Goal: Task Accomplishment & Management: Complete application form

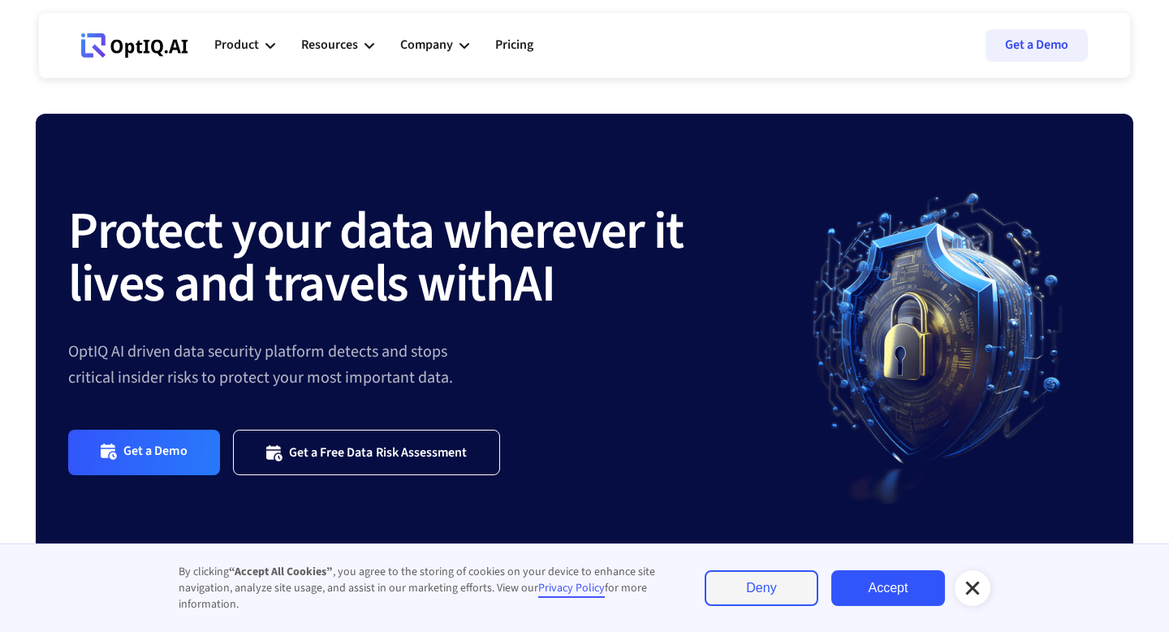
click at [966, 585] on icon at bounding box center [972, 587] width 19 height 19
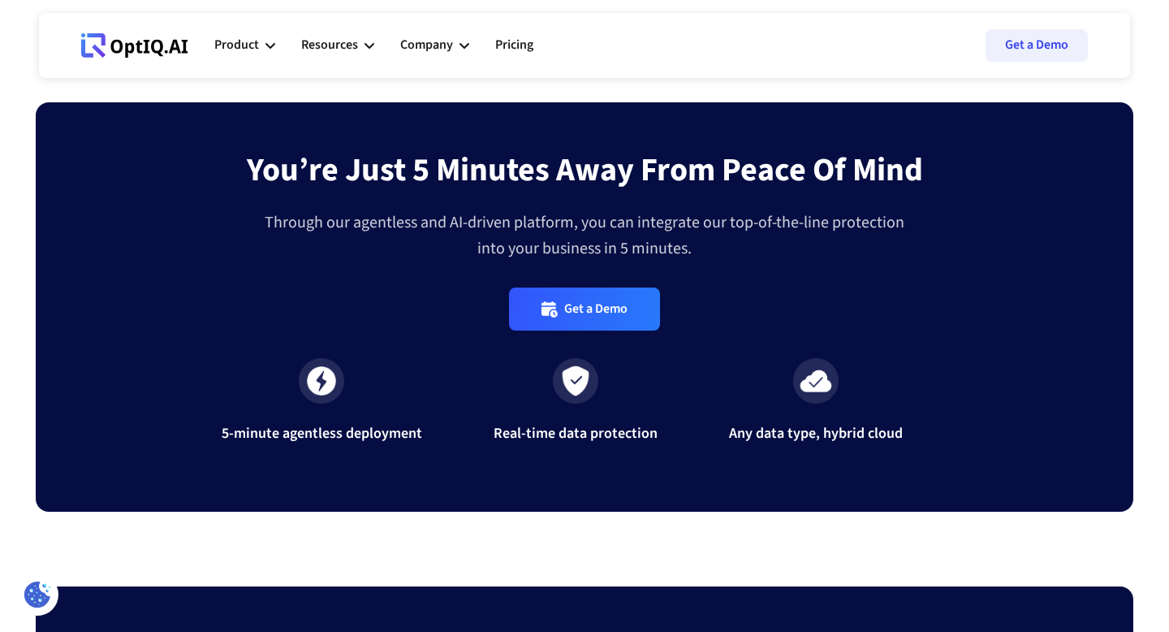
scroll to position [5453, 0]
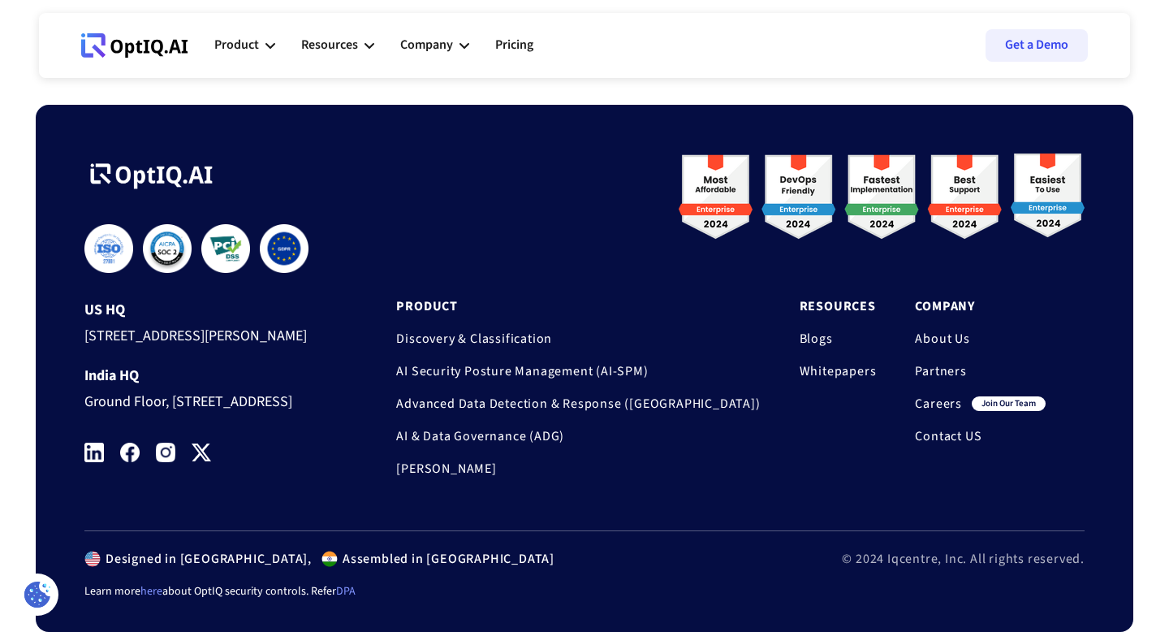
click at [928, 395] on link "Careers" at bounding box center [938, 403] width 47 height 16
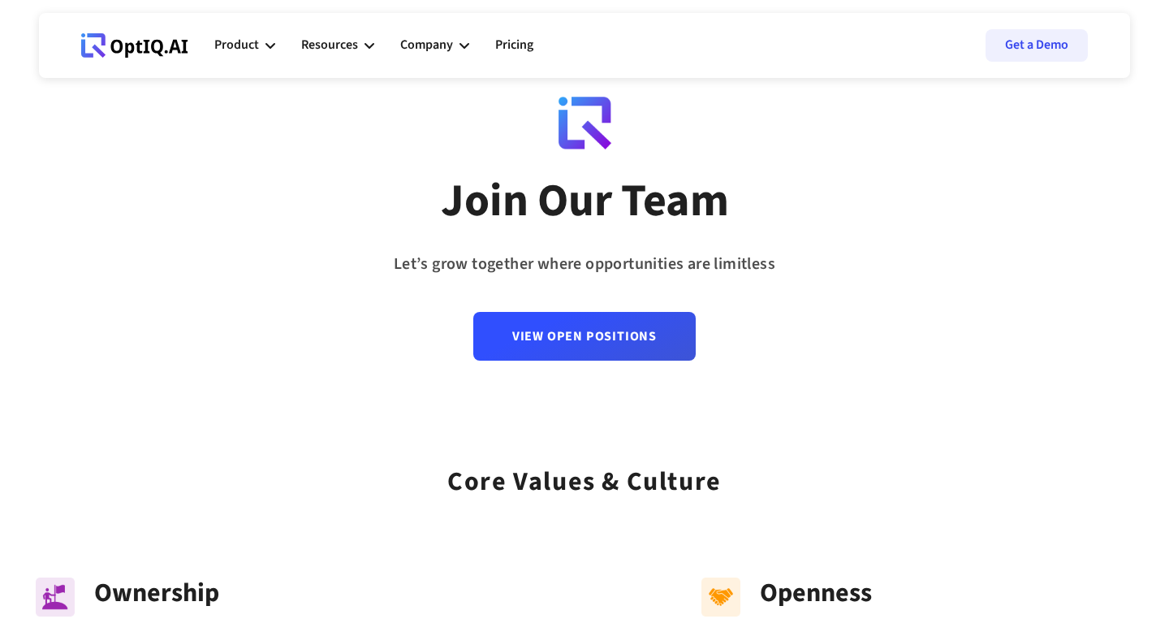
scroll to position [41, 0]
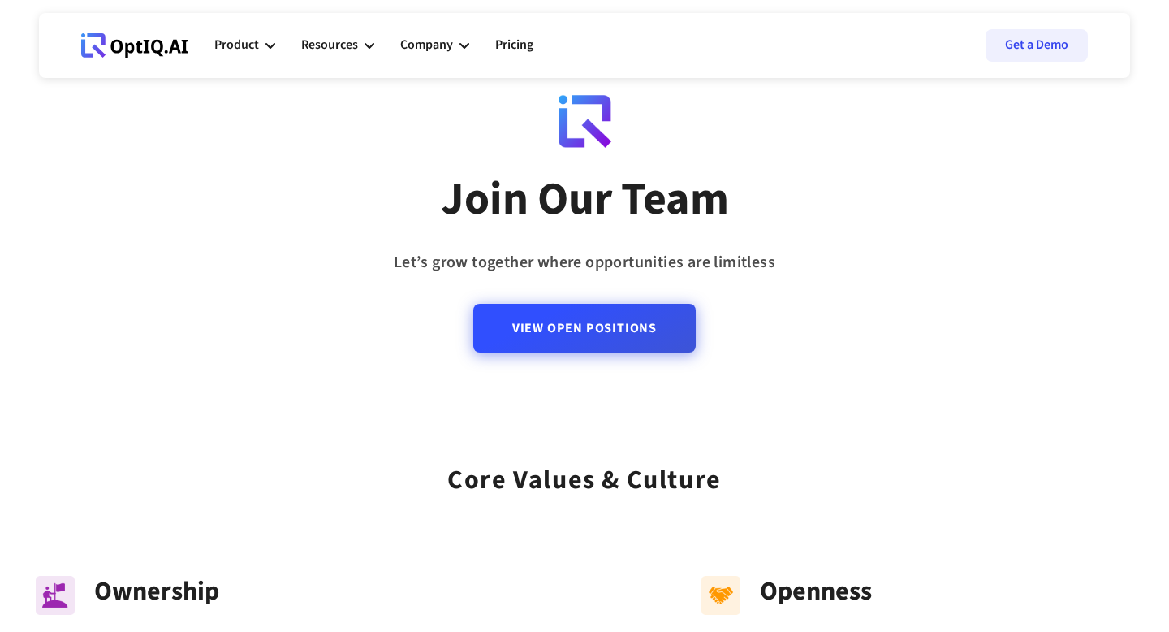
click at [645, 334] on link "View Open Positions" at bounding box center [584, 328] width 222 height 49
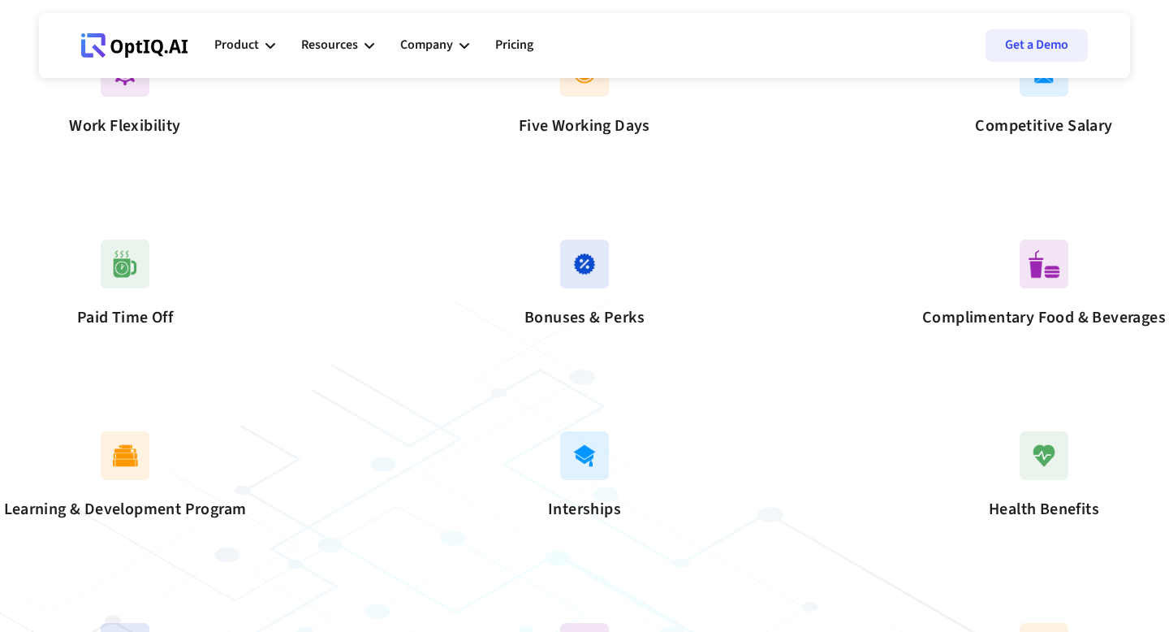
scroll to position [1177, 0]
click at [576, 520] on div "Interships" at bounding box center [584, 477] width 179 height 94
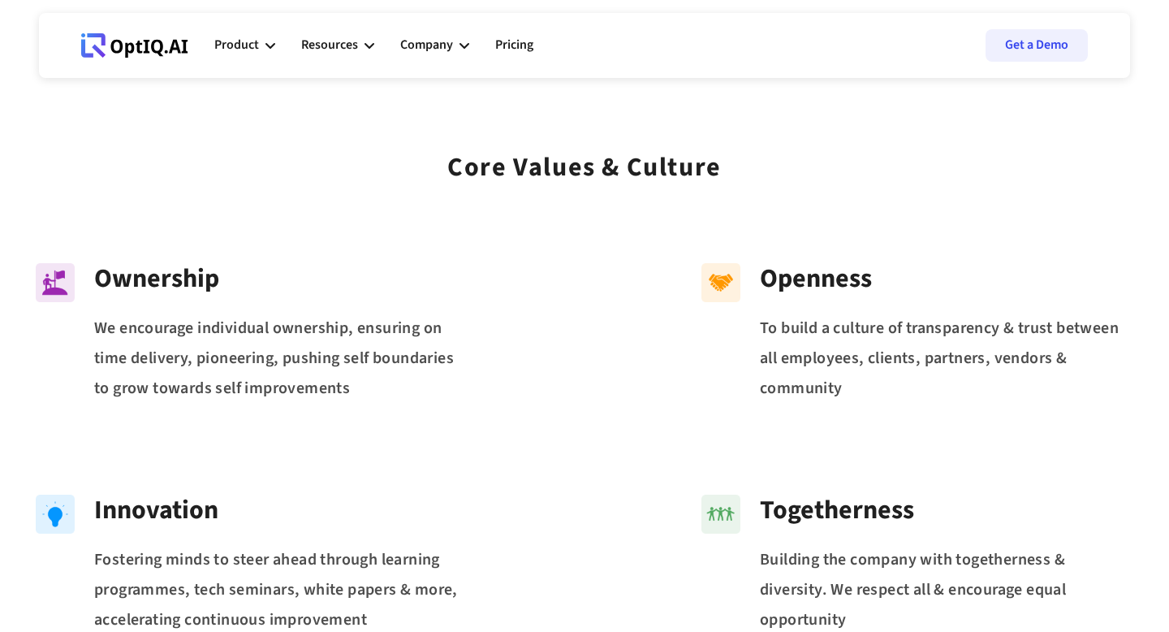
scroll to position [256, 0]
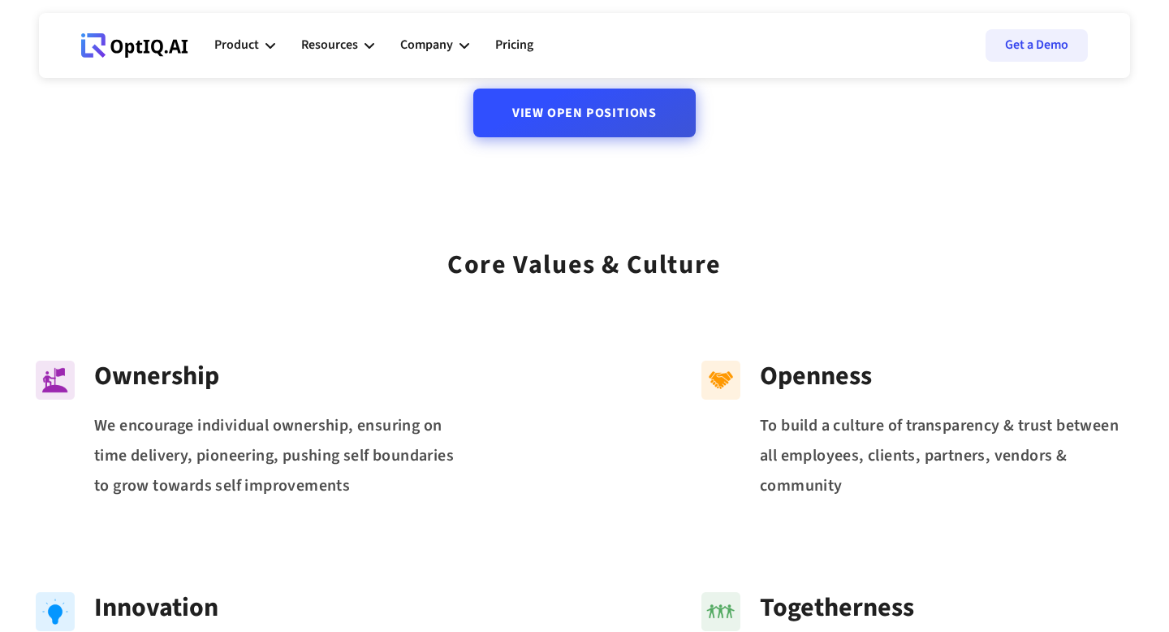
click at [562, 132] on link "View Open Positions" at bounding box center [584, 112] width 222 height 49
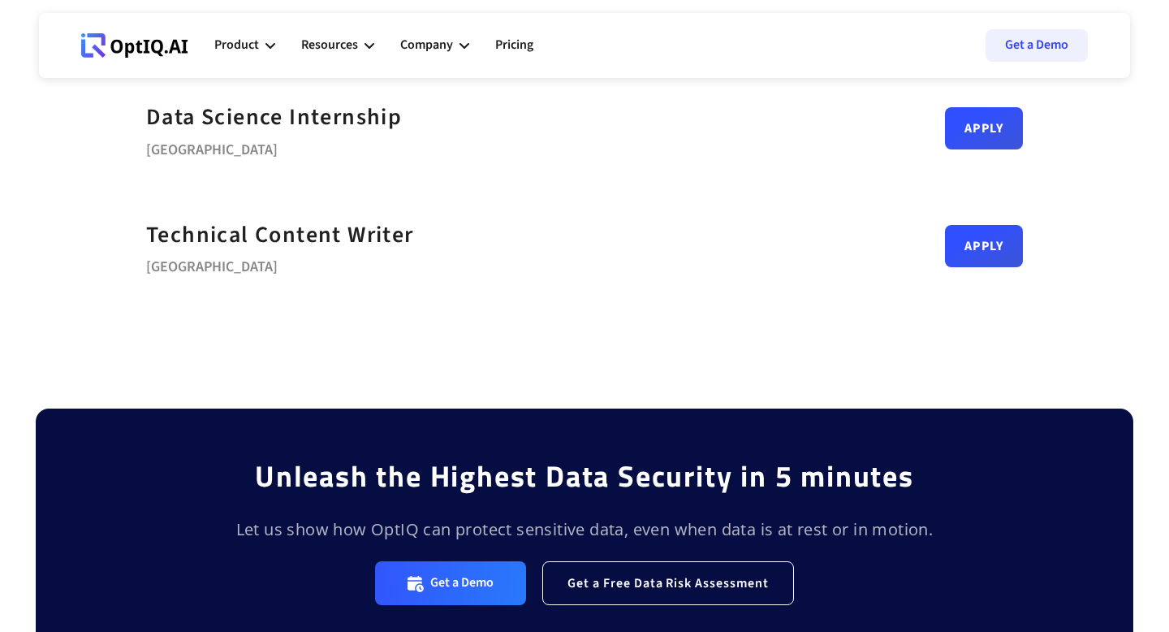
scroll to position [936, 0]
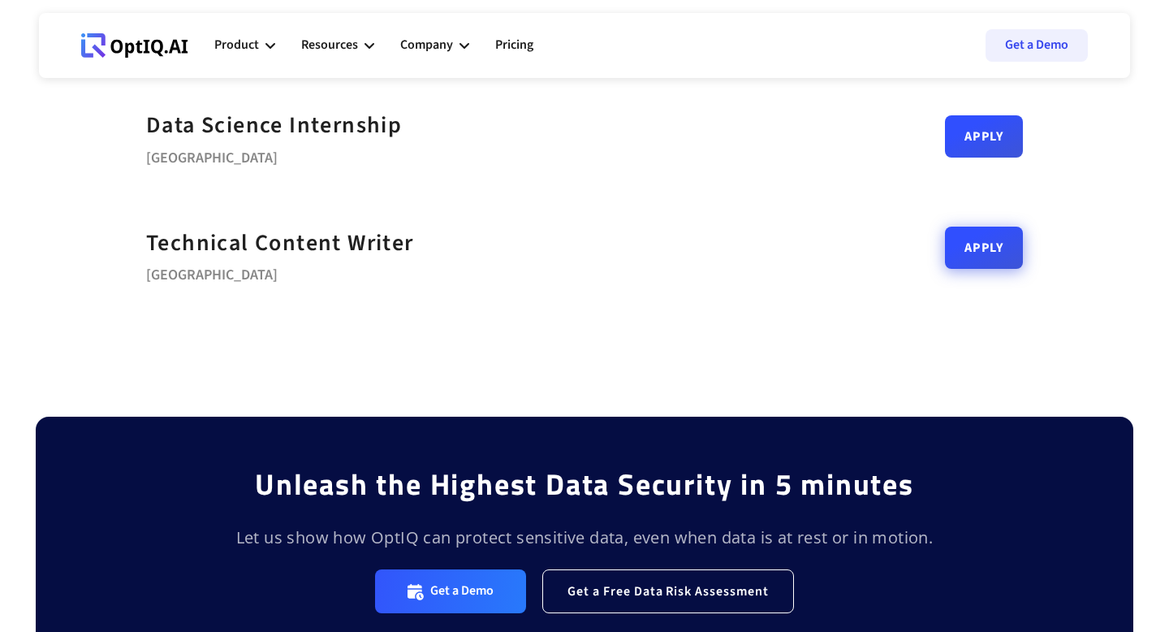
click at [1008, 244] on link "Apply" at bounding box center [984, 248] width 78 height 42
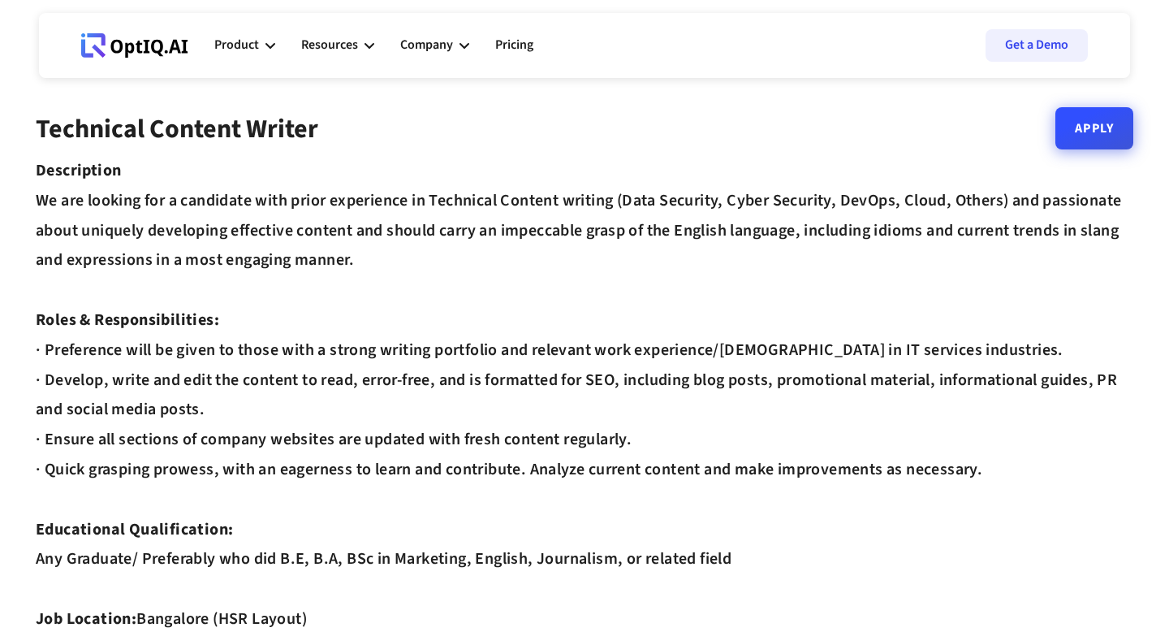
click at [1089, 145] on link "Apply" at bounding box center [1094, 128] width 78 height 42
